Goal: Information Seeking & Learning: Learn about a topic

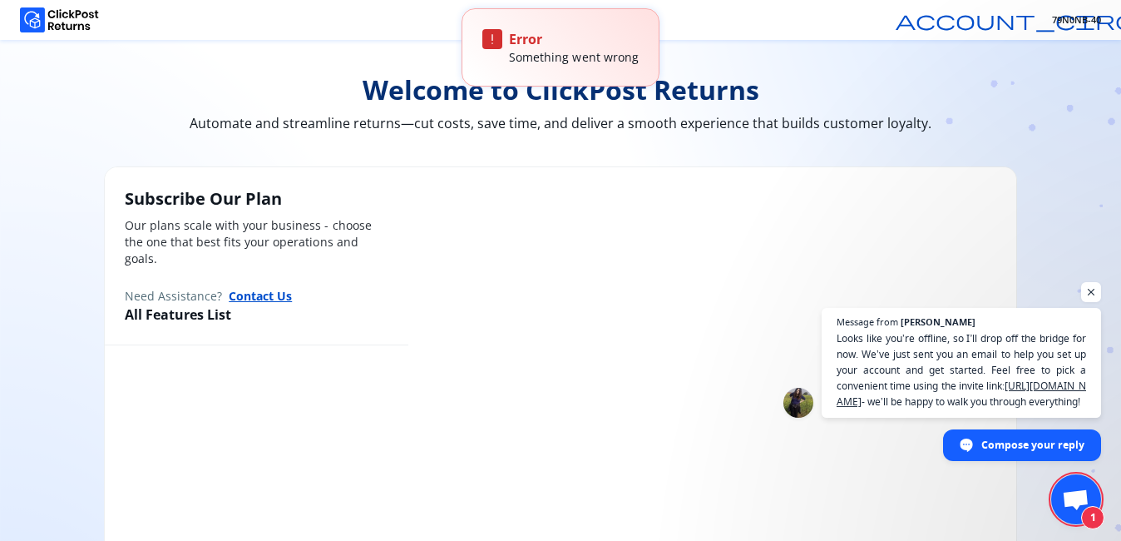
scroll to position [922, 0]
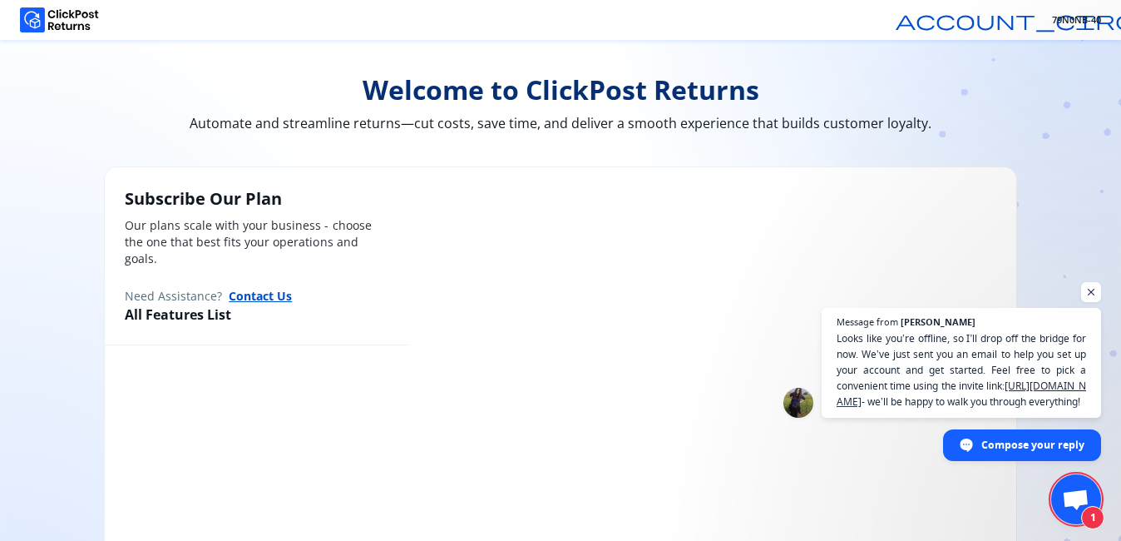
click at [31, 26] on img at bounding box center [59, 19] width 79 height 25
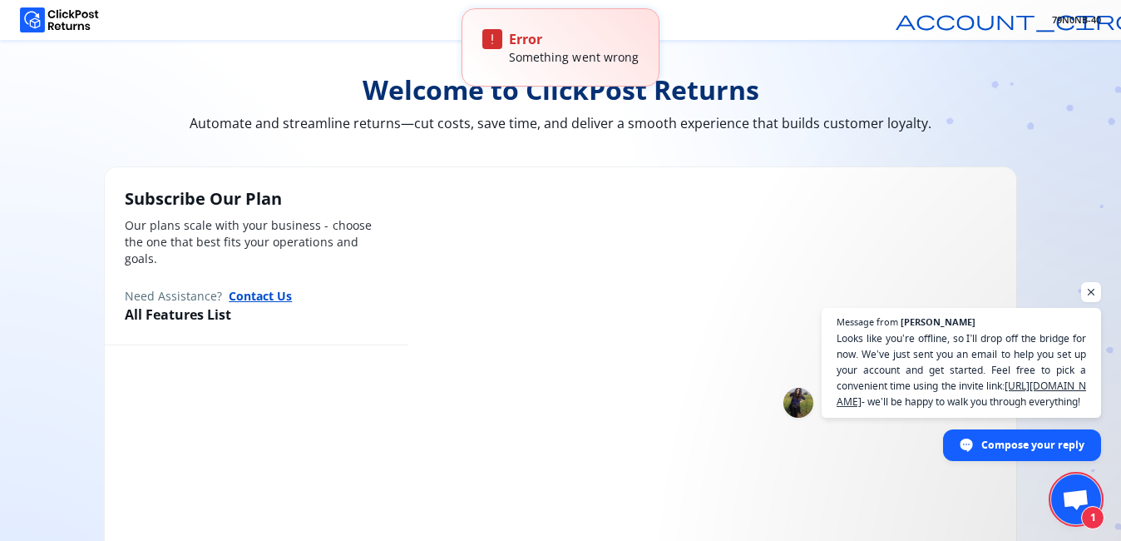
scroll to position [922, 0]
click at [33, 19] on img at bounding box center [59, 19] width 79 height 25
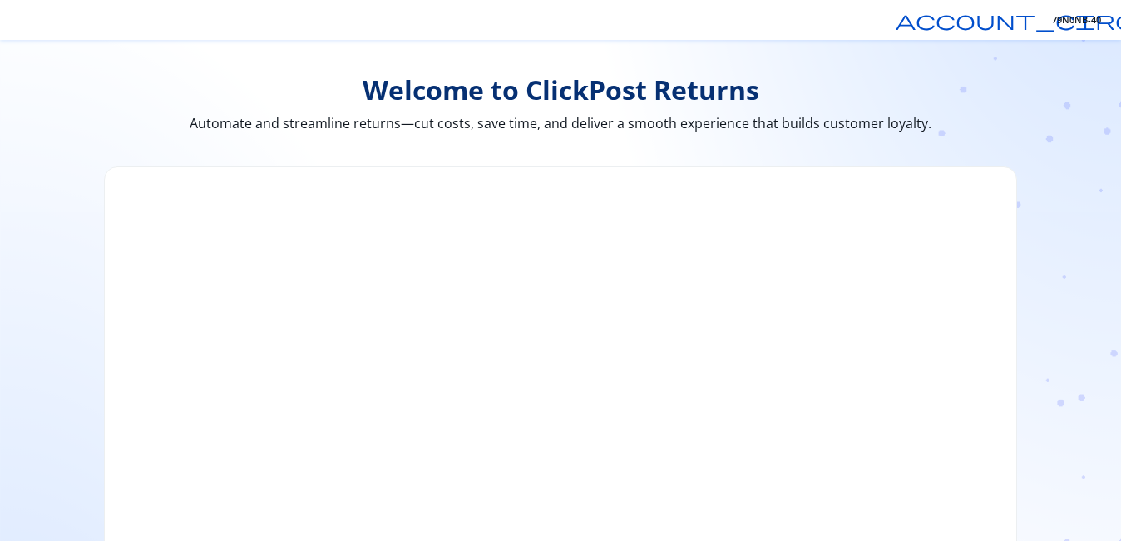
click at [45, 110] on div "Welcome to ClickPost Returns Automate and streamline returns—cut costs, save ti…" at bounding box center [560, 343] width 1065 height 607
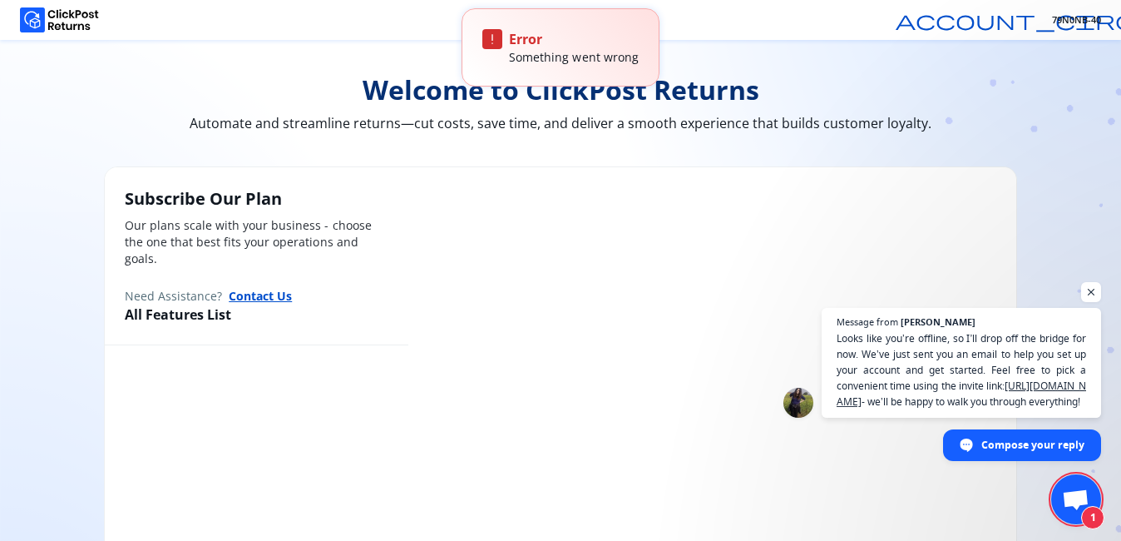
scroll to position [922, 0]
click at [48, 12] on img at bounding box center [59, 19] width 79 height 25
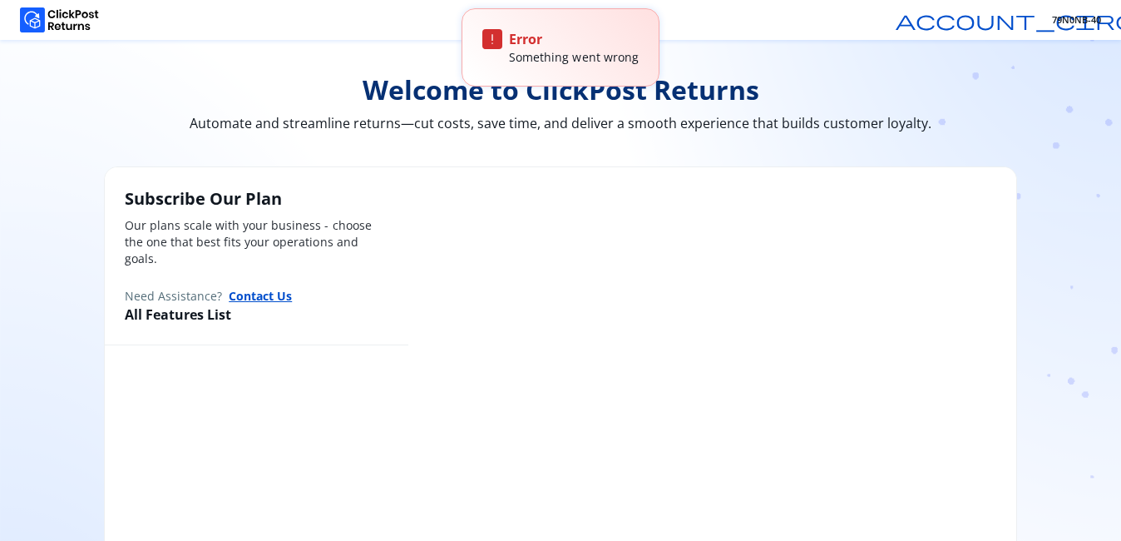
click at [42, 109] on div "Welcome to ClickPost Returns Automate and streamline returns—cut costs, save ti…" at bounding box center [560, 343] width 1065 height 607
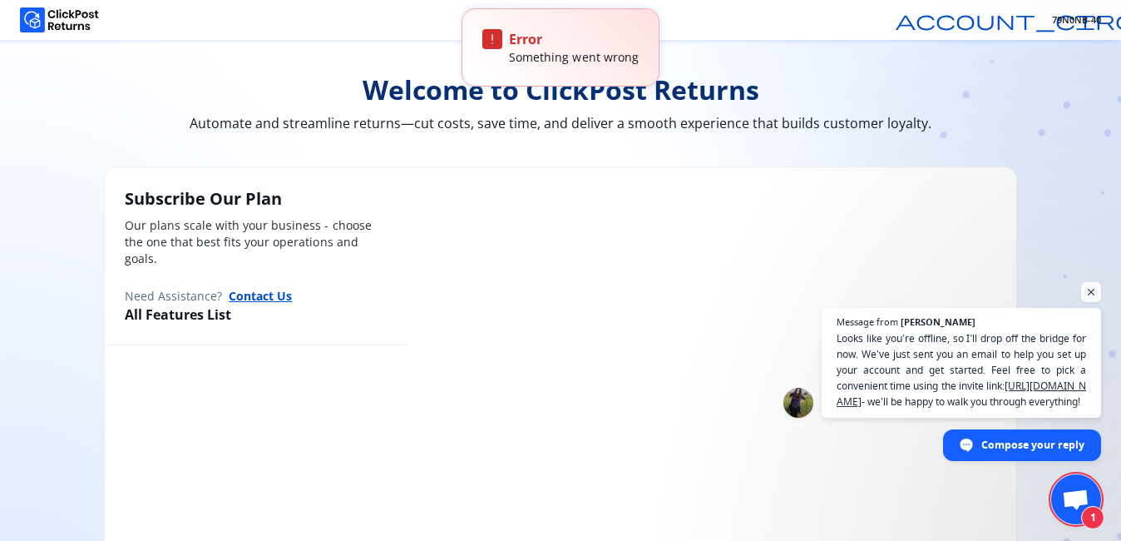
scroll to position [922, 0]
click at [1084, 492] on span "Open chat" at bounding box center [1075, 500] width 27 height 23
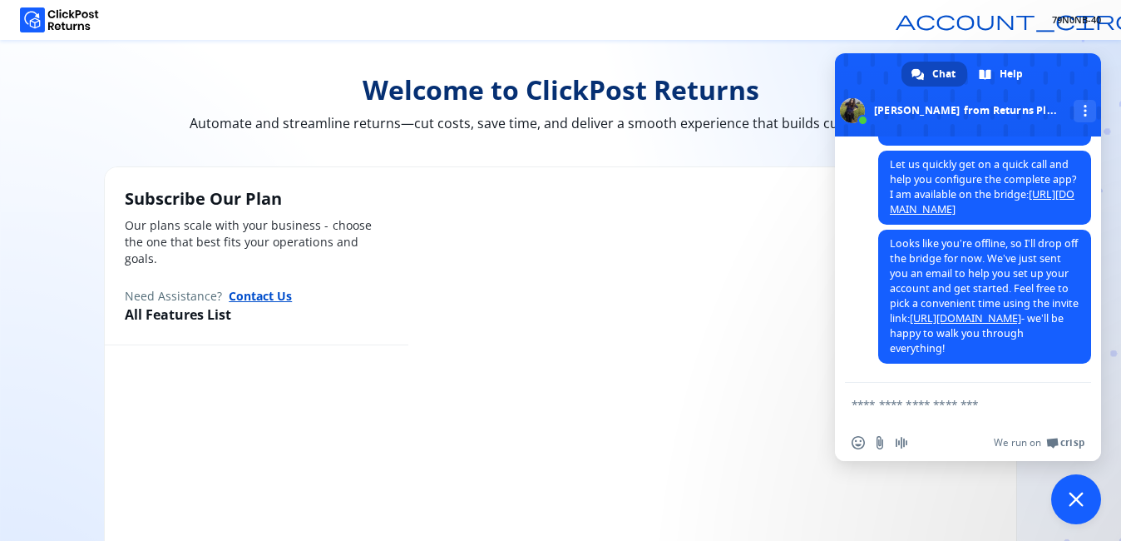
click at [41, 17] on img at bounding box center [59, 19] width 79 height 25
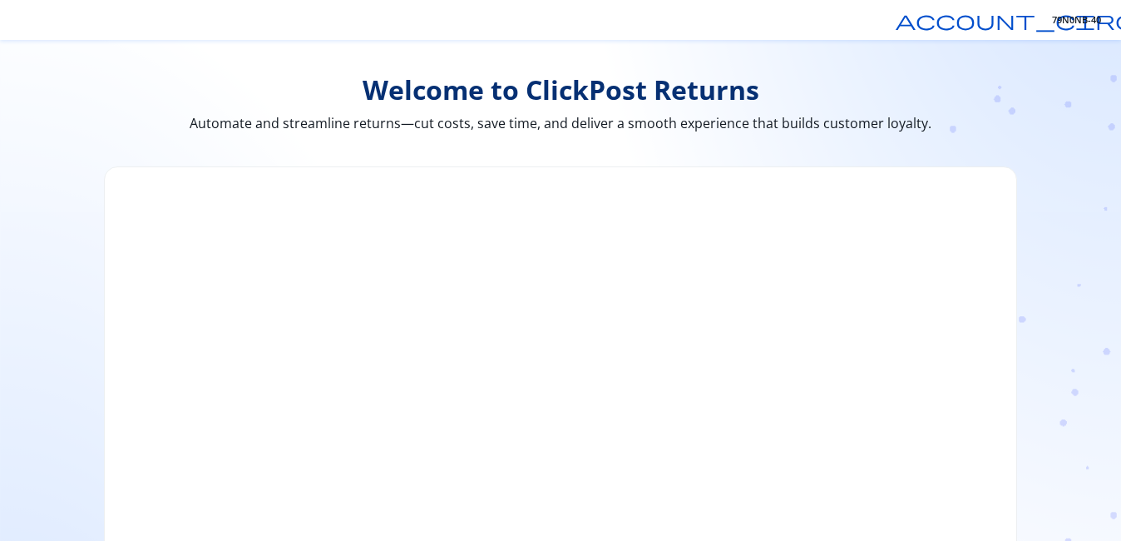
click at [60, 106] on div "Welcome to ClickPost Returns Automate and streamline returns—cut costs, save ti…" at bounding box center [560, 343] width 1065 height 607
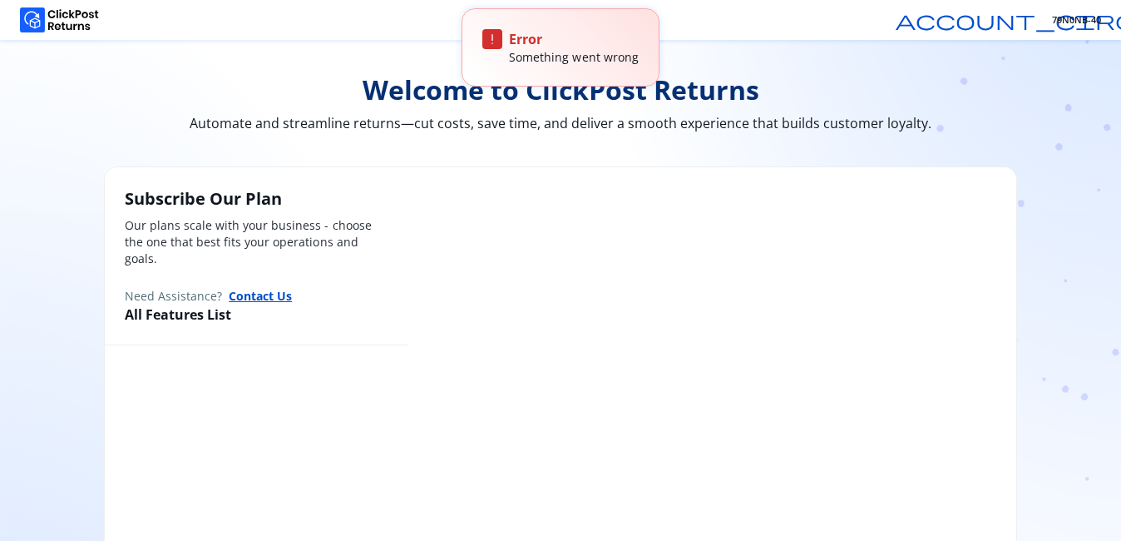
click at [44, 27] on body "account_circle 79N0NB-40 Welcome to ClickPost Returns Automate and streamline r…" at bounding box center [560, 270] width 1121 height 541
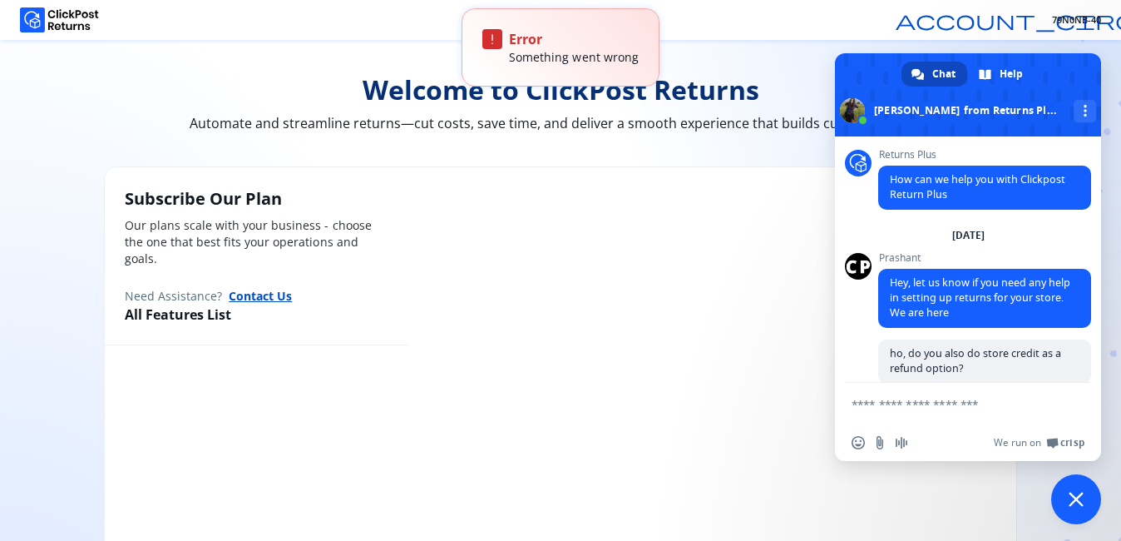
scroll to position [922, 0]
